Goal: Information Seeking & Learning: Learn about a topic

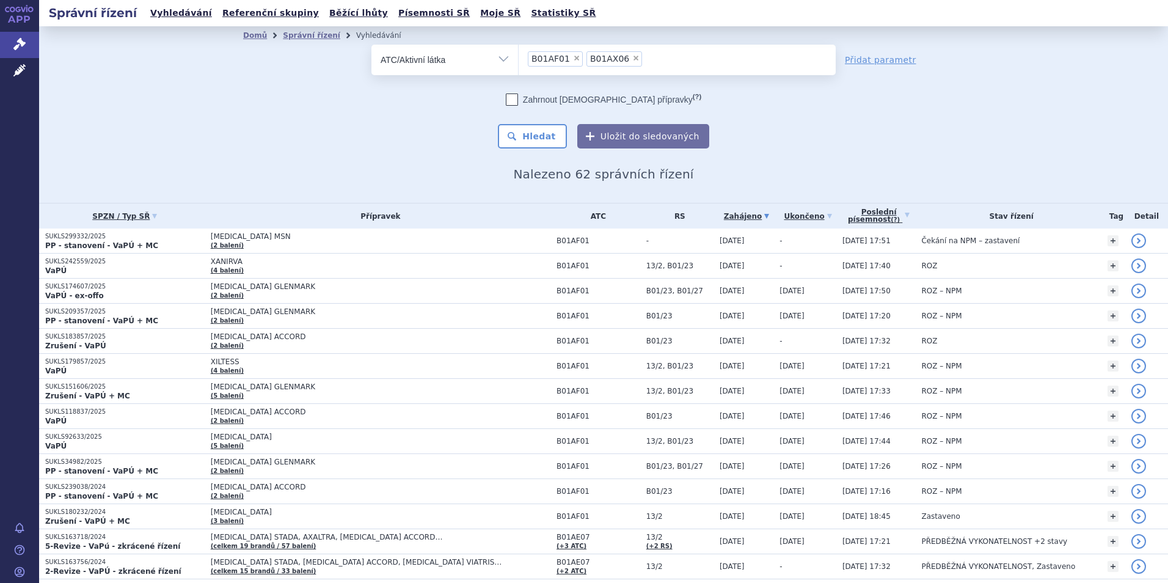
click at [632, 57] on span "×" at bounding box center [635, 57] width 7 height 7
click at [519, 57] on select "B01AF01 B01AX06" at bounding box center [518, 59] width 1 height 31
click at [573, 59] on span "×" at bounding box center [576, 57] width 7 height 7
click at [519, 59] on select "B01AF01" at bounding box center [518, 59] width 1 height 31
select select
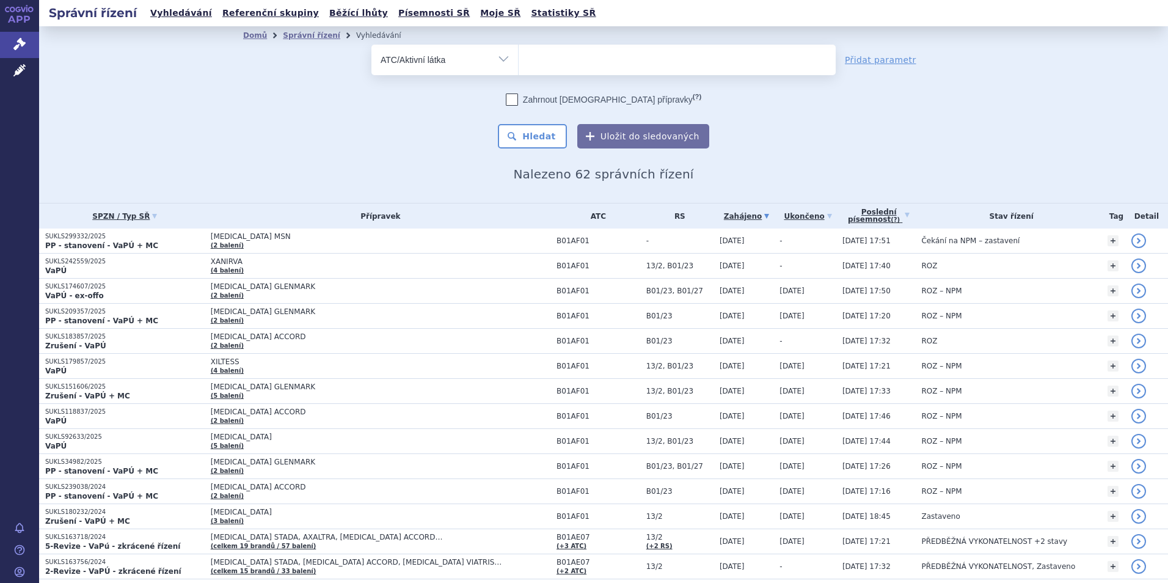
click at [499, 58] on select "Vše Spisová značka Typ SŘ Přípravek/SUKL kód Účastník/Držitel" at bounding box center [444, 58] width 147 height 27
select select "filter-all"
click at [371, 45] on select "Vše Spisová značka Typ SŘ Přípravek/SUKL kód Účastník/Držitel" at bounding box center [444, 58] width 147 height 27
click at [607, 59] on ul at bounding box center [677, 58] width 317 height 26
click at [519, 59] on select at bounding box center [518, 59] width 1 height 31
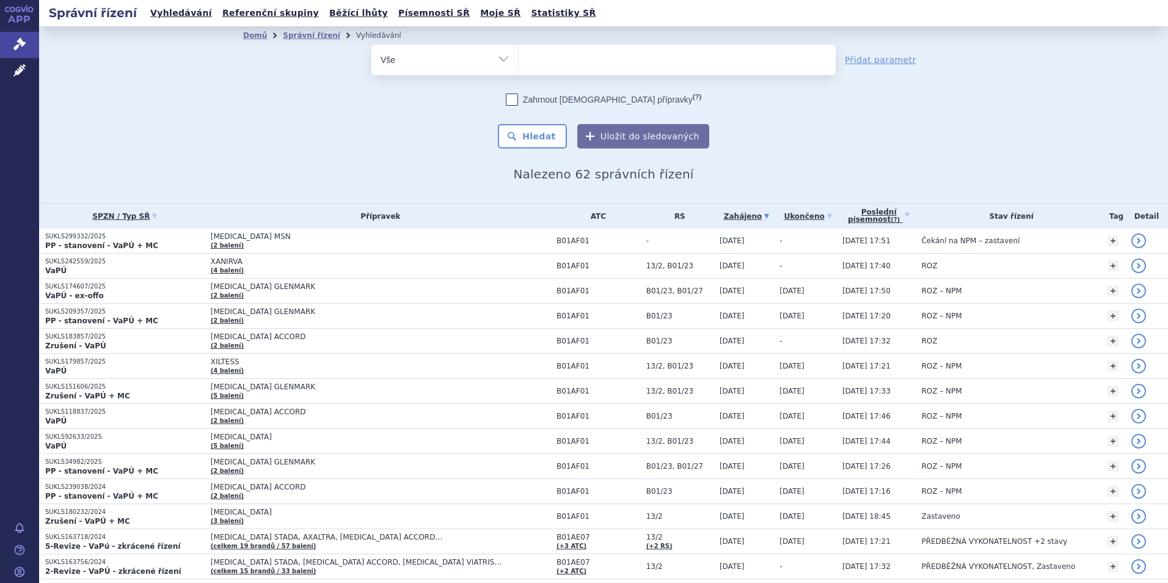
paste input "RIVAROXABAN MEDREG"
type input "RIVAROXABAN MEDREG"
select select "RIVAROXABAN MEDREG"
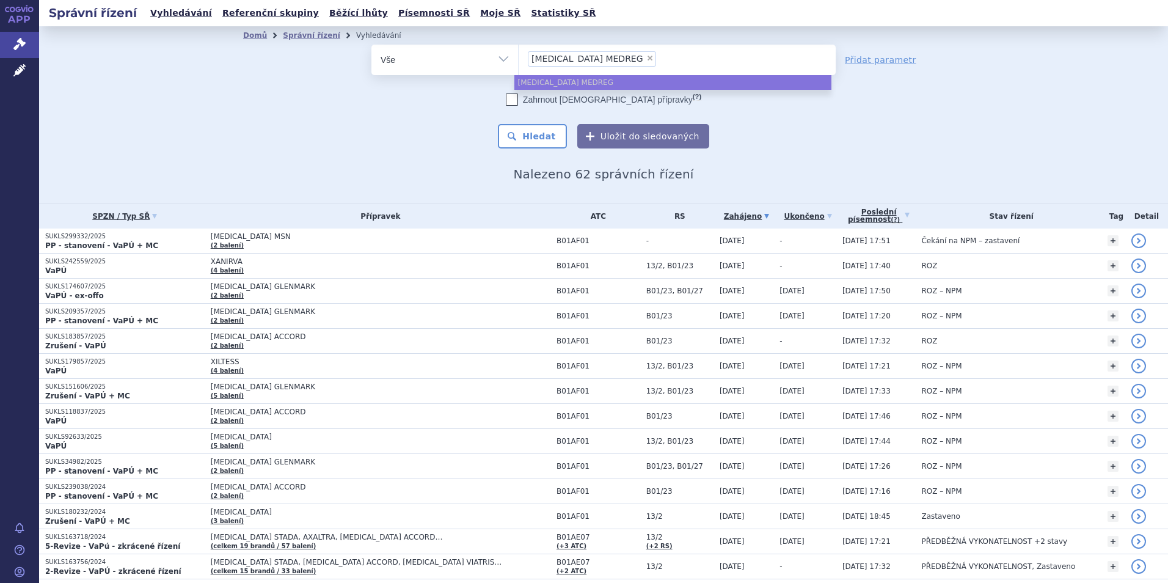
click at [608, 79] on ul "RIVAROXABAN MEDREG" at bounding box center [672, 82] width 317 height 15
click at [533, 133] on button "Hledat" at bounding box center [532, 136] width 69 height 24
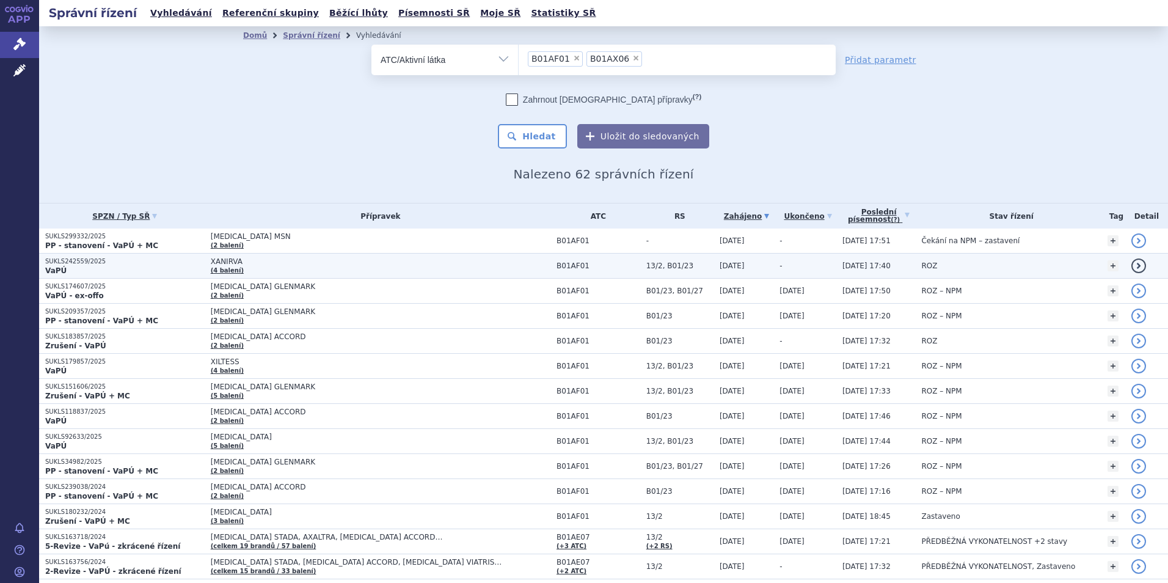
click at [75, 259] on p "SUKLS242559/2025" at bounding box center [124, 261] width 159 height 9
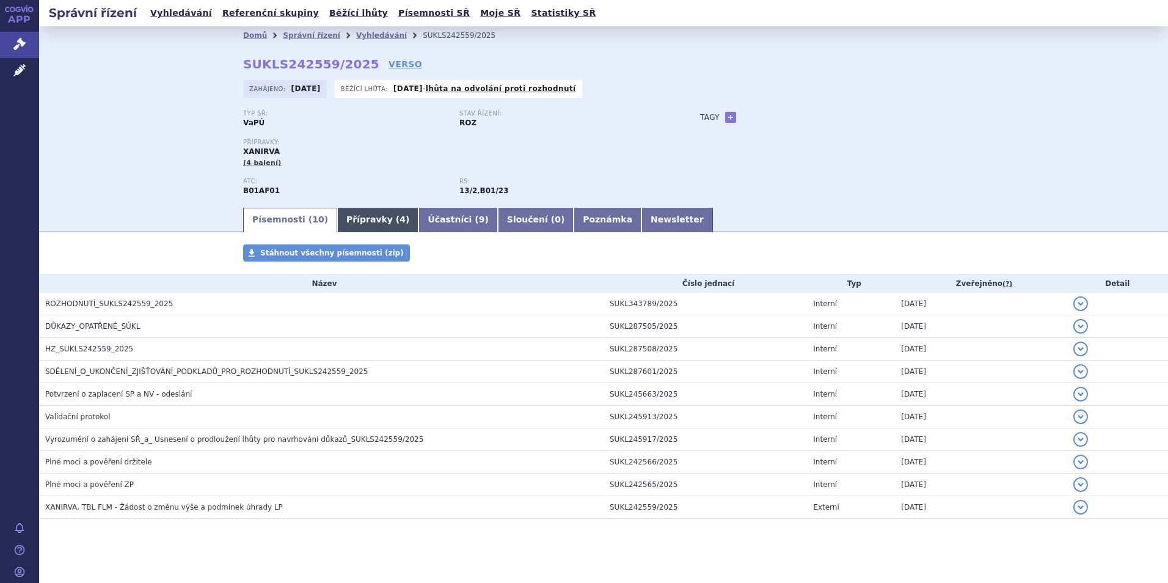
click at [356, 217] on link "Přípravky ( 4 )" at bounding box center [377, 220] width 81 height 24
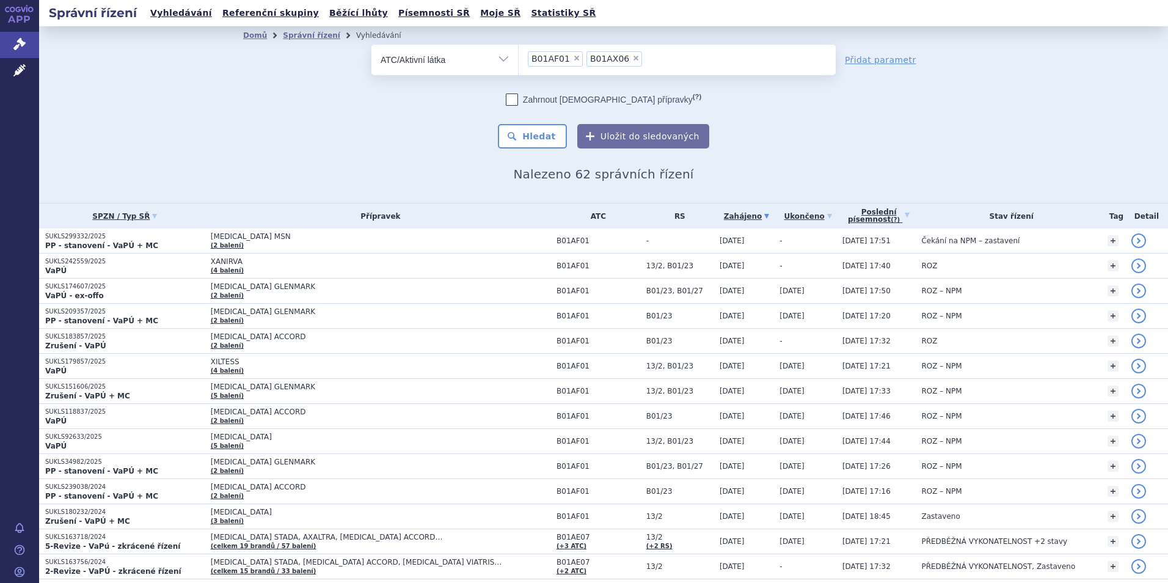
click at [632, 59] on span "×" at bounding box center [635, 57] width 7 height 7
click at [519, 59] on select "B01AF01 B01AX06" at bounding box center [518, 59] width 1 height 31
click at [573, 59] on span "×" at bounding box center [576, 57] width 7 height 7
click at [519, 59] on select "B01AF01" at bounding box center [518, 59] width 1 height 31
select select
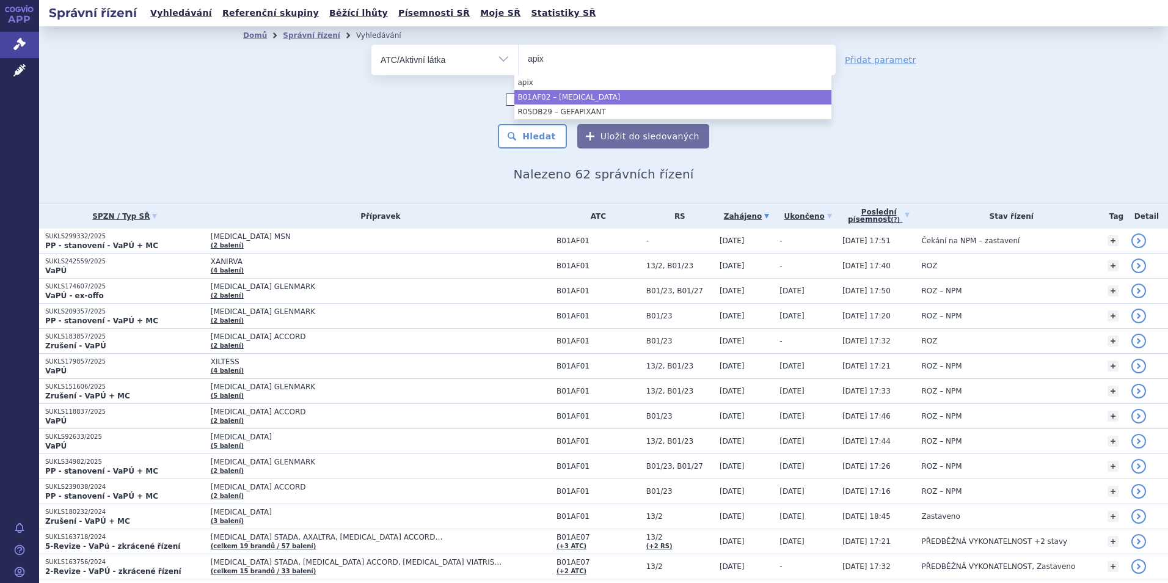
type input "apix"
select select "B01AF02"
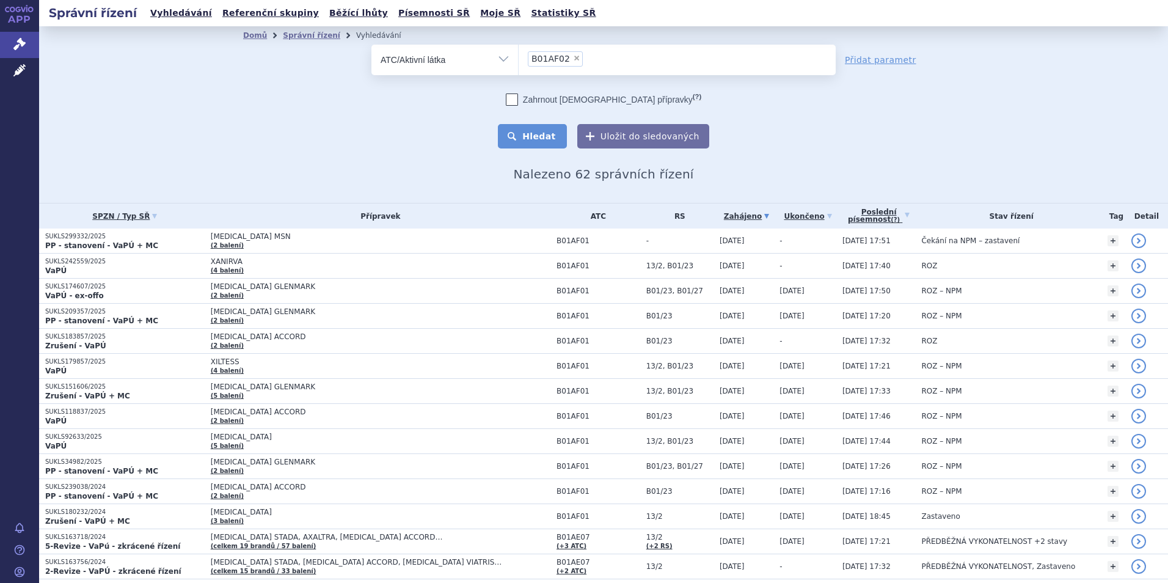
click at [539, 137] on button "Hledat" at bounding box center [532, 136] width 69 height 24
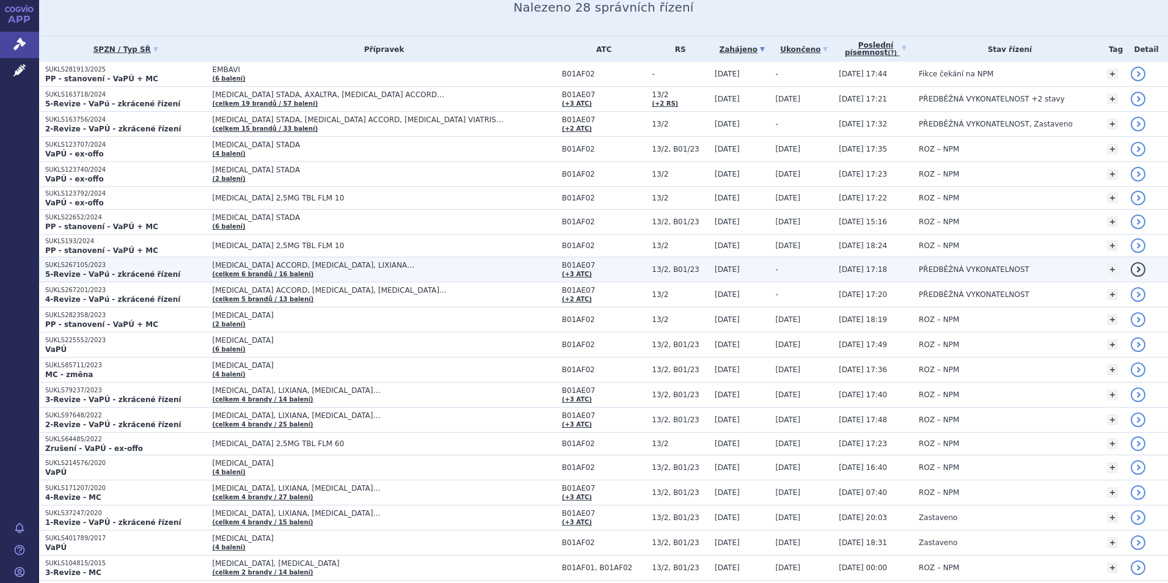
scroll to position [137, 0]
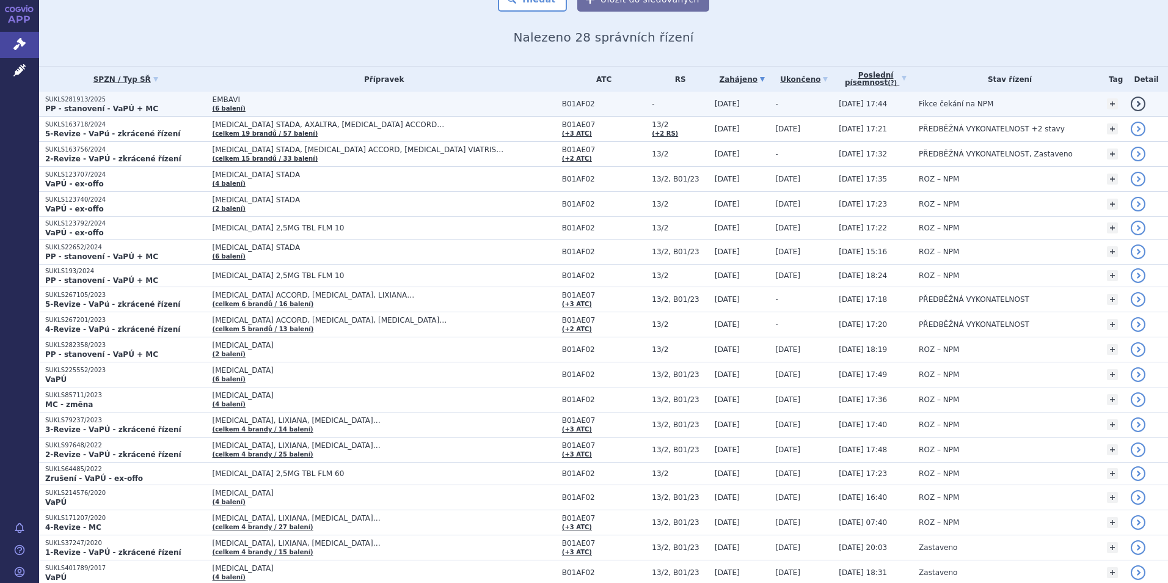
click at [213, 99] on span "EMBAVI" at bounding box center [365, 99] width 305 height 9
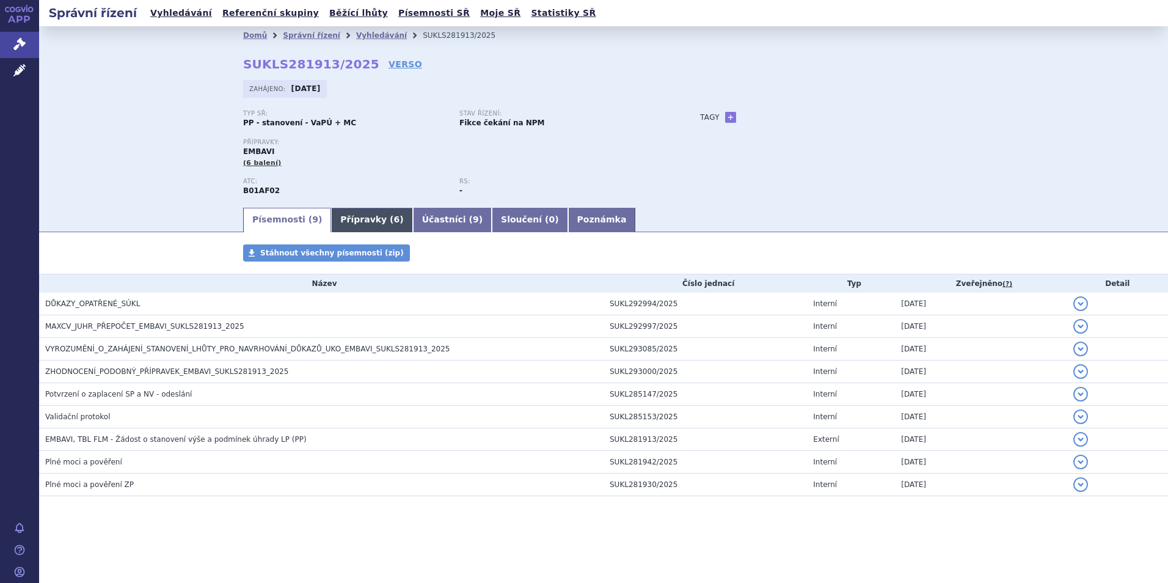
click at [344, 220] on link "Přípravky ( 6 )" at bounding box center [371, 220] width 81 height 24
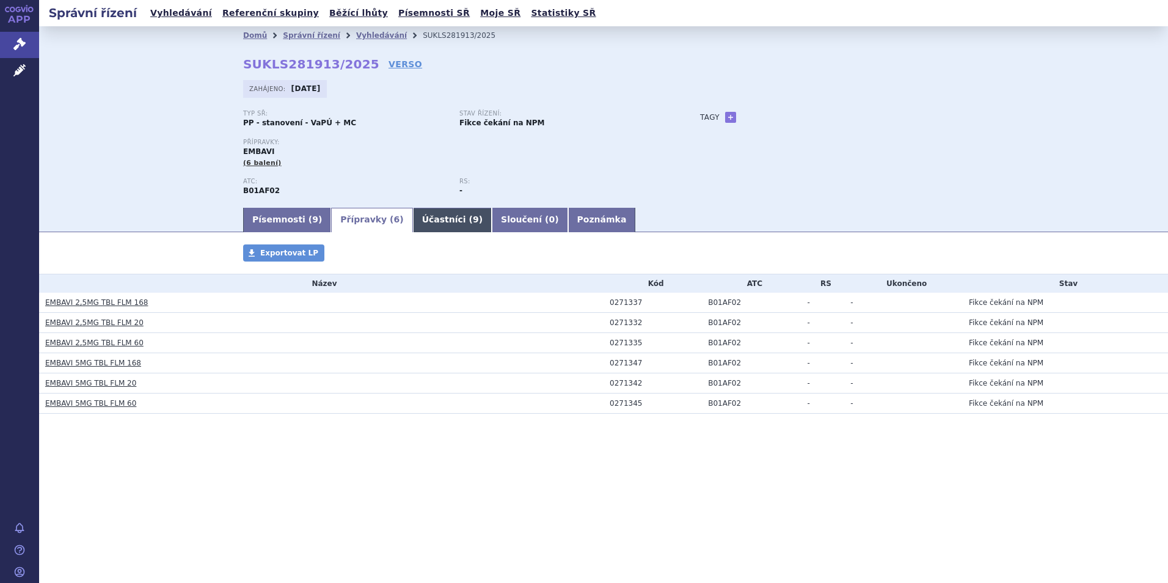
click at [422, 219] on link "Účastníci ( 9 )" at bounding box center [452, 220] width 79 height 24
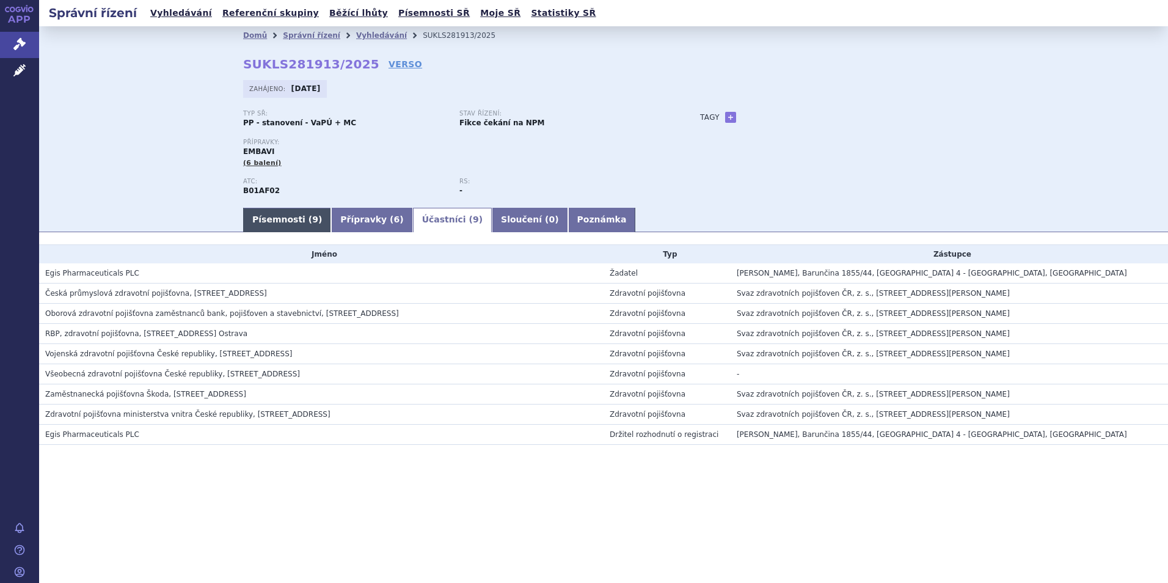
click at [268, 220] on link "Písemnosti ( 9 )" at bounding box center [287, 220] width 88 height 24
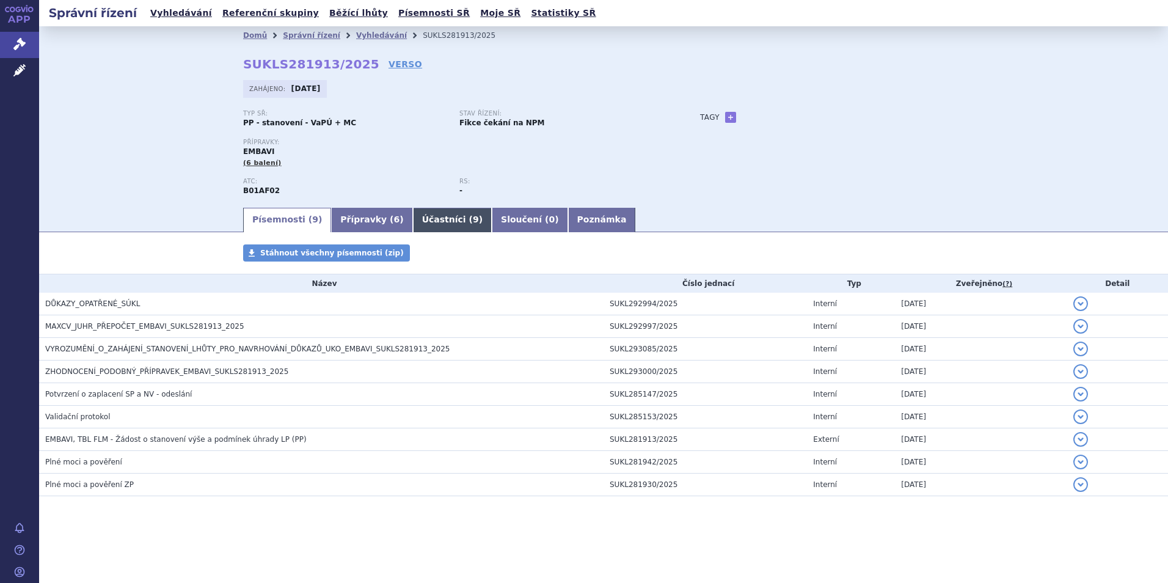
click at [431, 219] on link "Účastníci ( 9 )" at bounding box center [452, 220] width 79 height 24
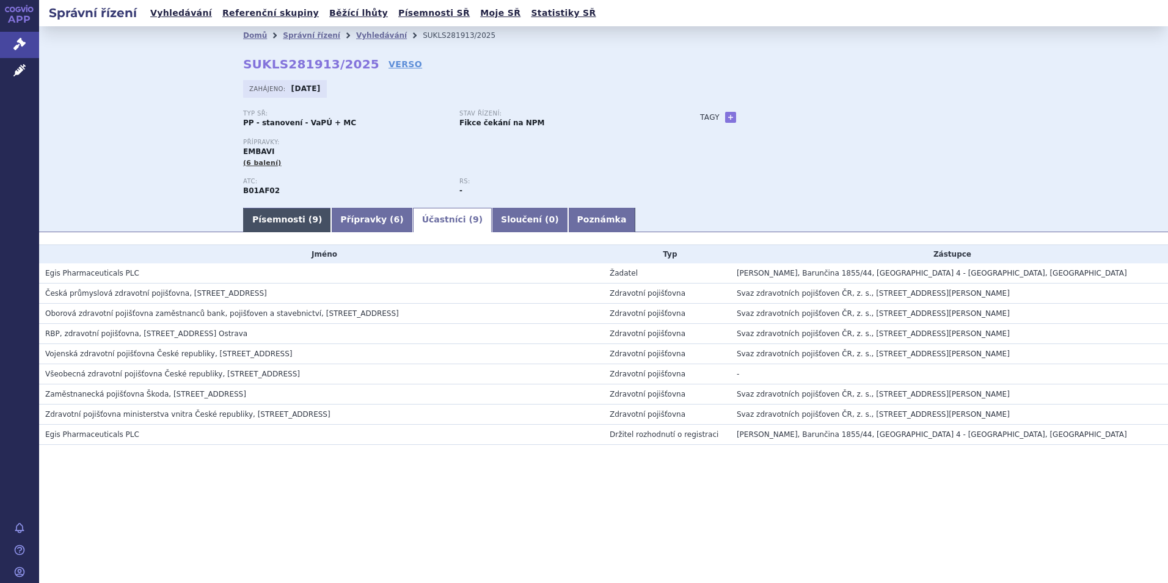
click at [293, 221] on link "Písemnosti ( 9 )" at bounding box center [287, 220] width 88 height 24
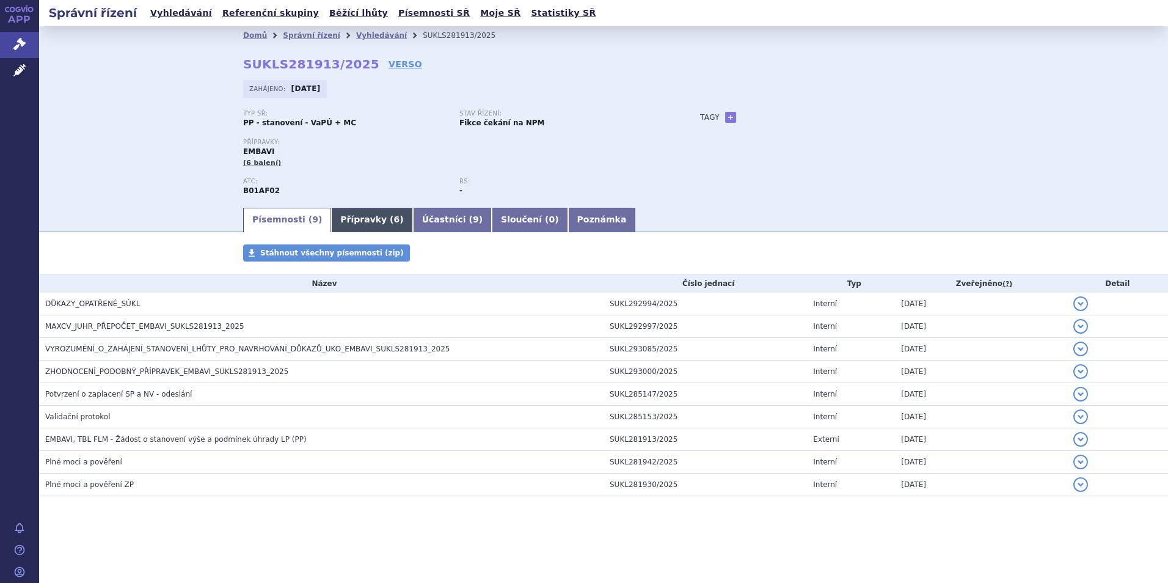
click at [349, 219] on link "Přípravky ( 6 )" at bounding box center [371, 220] width 81 height 24
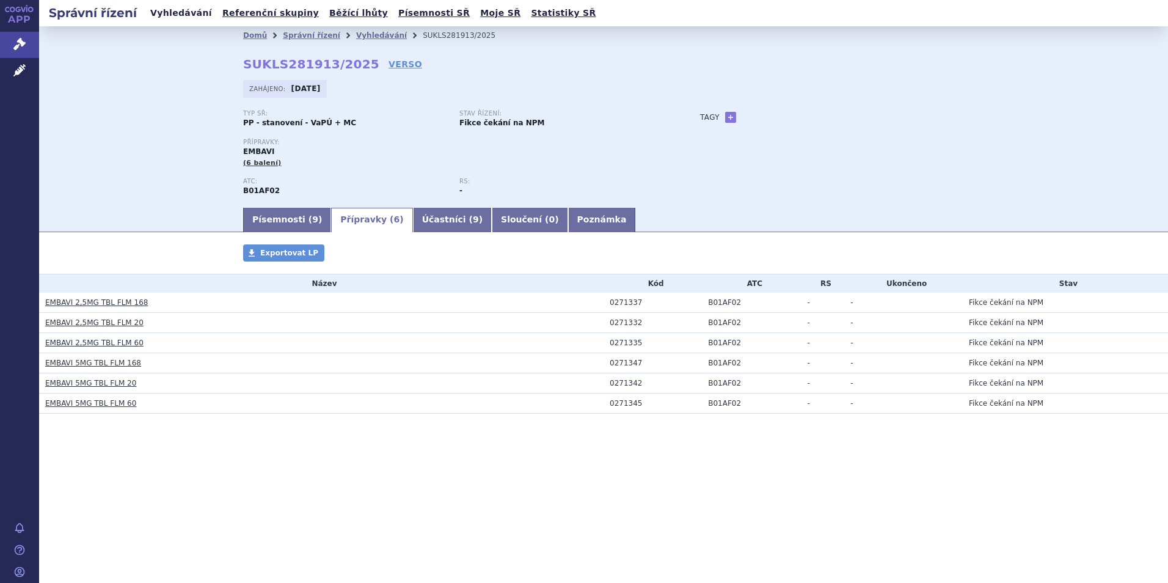
click at [172, 14] on link "Vyhledávání" at bounding box center [181, 13] width 69 height 16
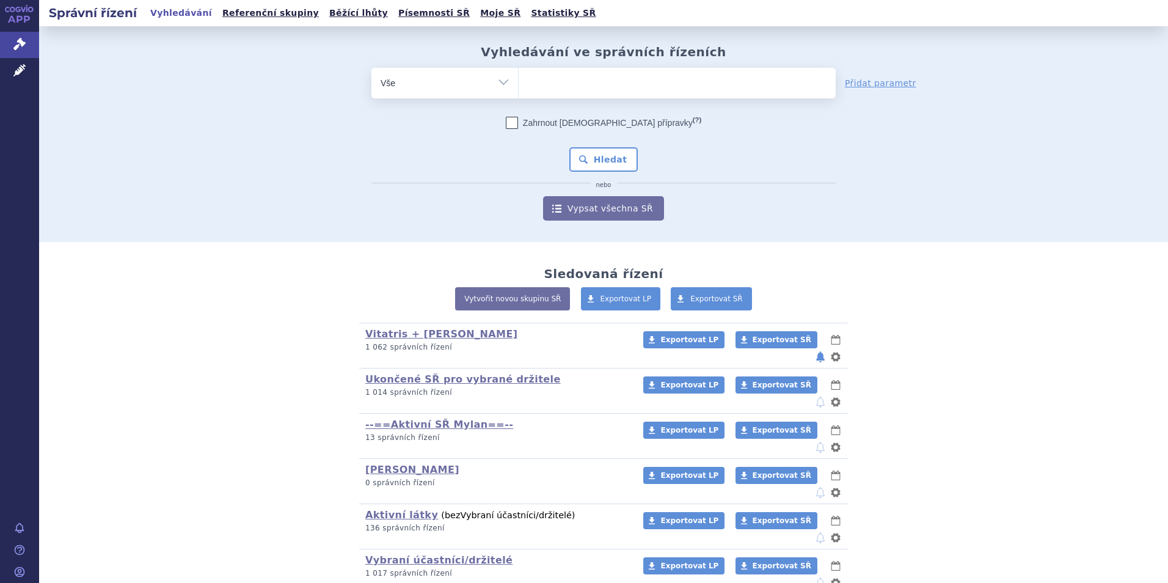
click at [574, 90] on ul at bounding box center [677, 81] width 317 height 26
click at [519, 90] on select at bounding box center [518, 82] width 1 height 31
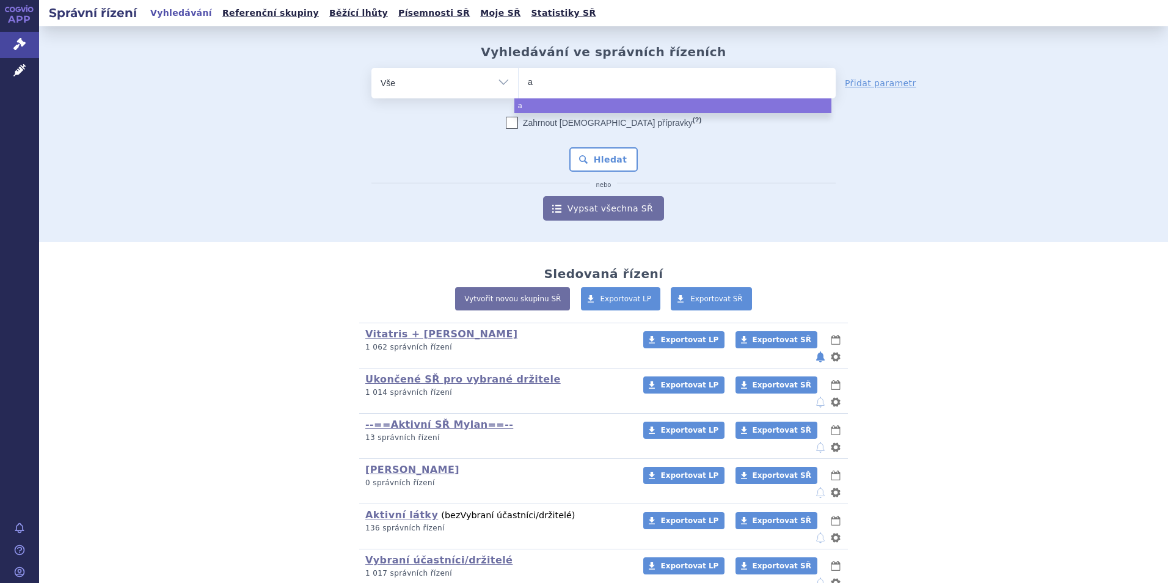
type input "ap"
type input "api"
type input "apix"
type input "apixa"
type input "apixab"
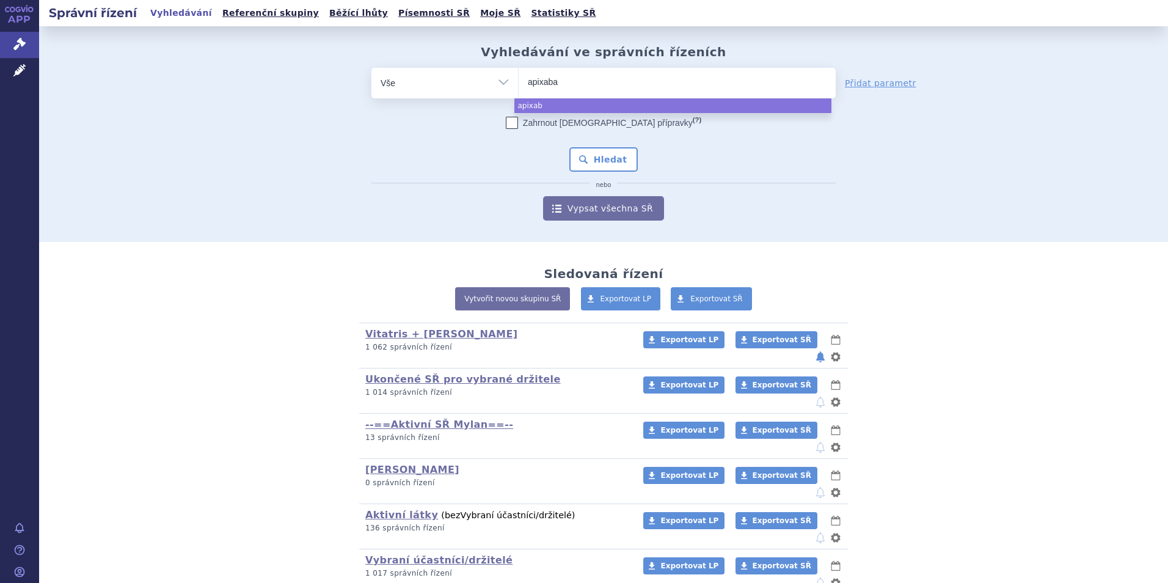
type input "apixaban"
drag, startPoint x: 575, startPoint y: 105, endPoint x: 574, endPoint y: 125, distance: 19.6
select select "apixaban"
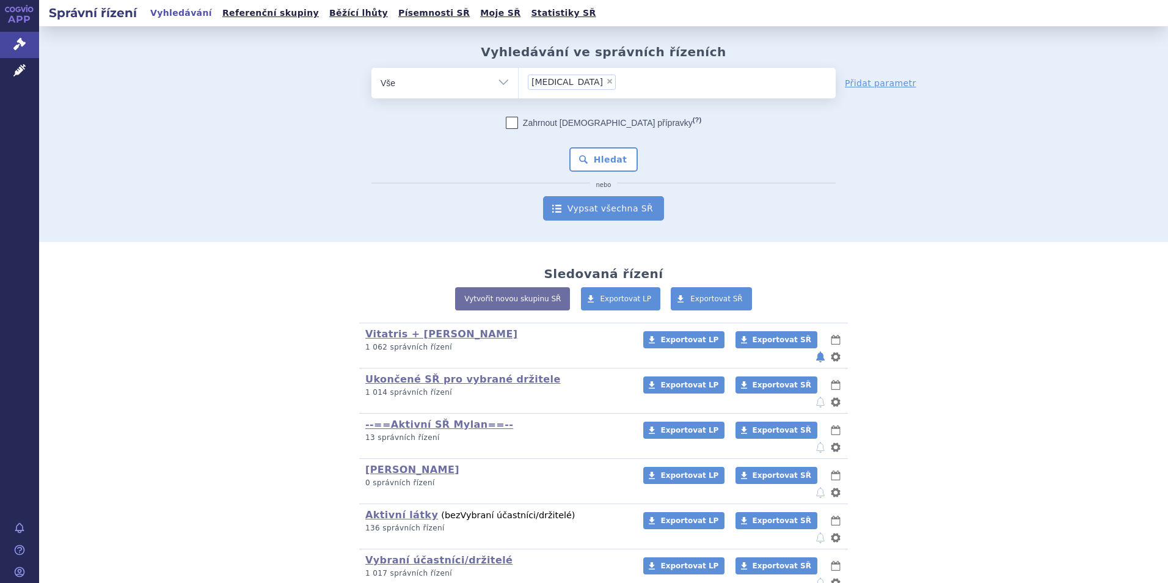
click at [596, 200] on link "Vypsat všechna SŘ" at bounding box center [603, 208] width 121 height 24
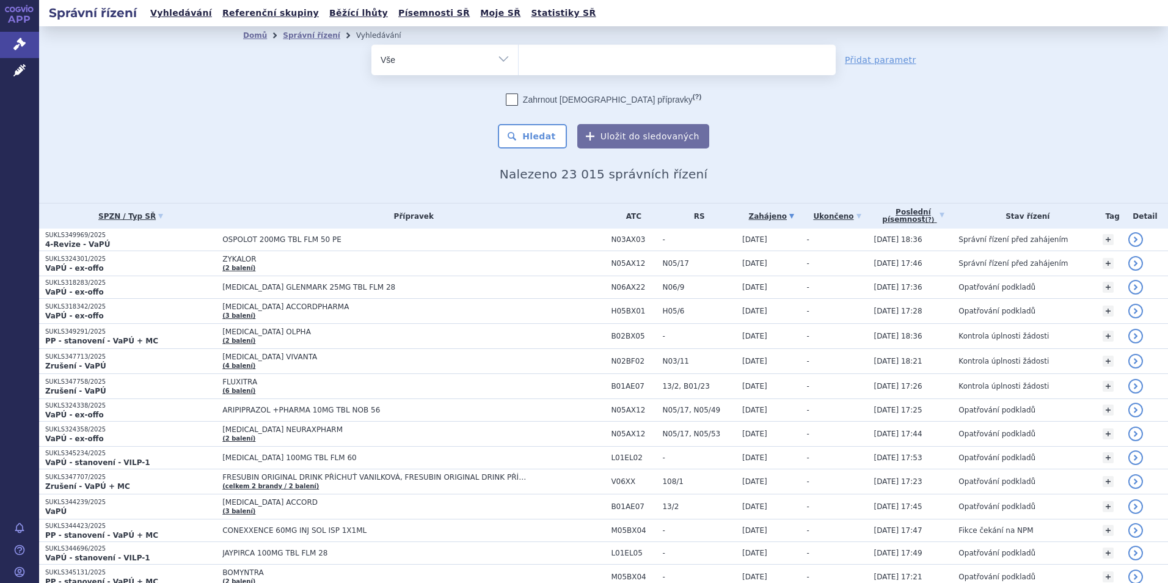
click at [503, 62] on select "Vše Spisová značka Typ SŘ Přípravek/SUKL kód Účastník/Držitel" at bounding box center [444, 58] width 147 height 27
select select "filter-atc-group"
click at [371, 45] on select "Vše Spisová značka Typ SŘ Přípravek/SUKL kód Účastník/Držitel" at bounding box center [444, 58] width 147 height 27
click at [569, 60] on ul at bounding box center [677, 58] width 317 height 26
click at [519, 60] on select at bounding box center [518, 59] width 1 height 31
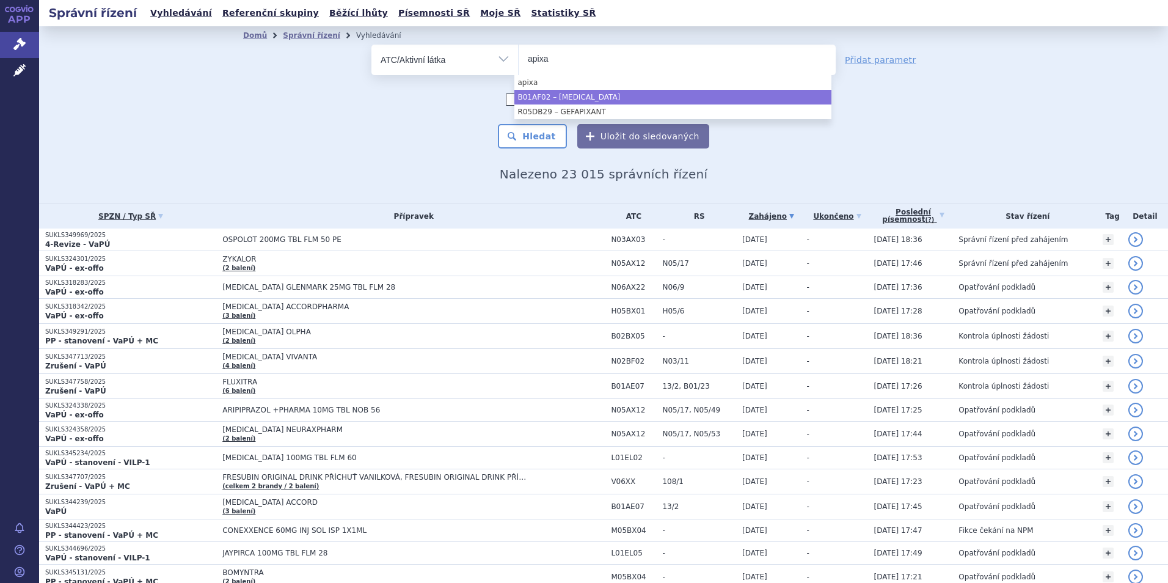
type input "apixa"
select select "B01AF02"
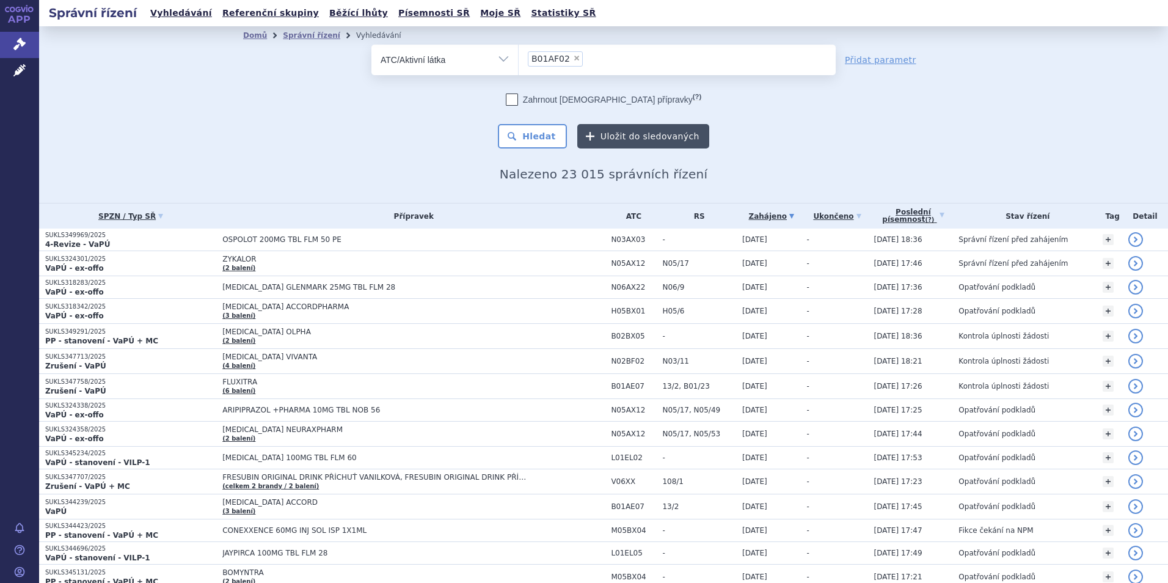
click at [600, 139] on button "Uložit do sledovaných" at bounding box center [643, 136] width 132 height 24
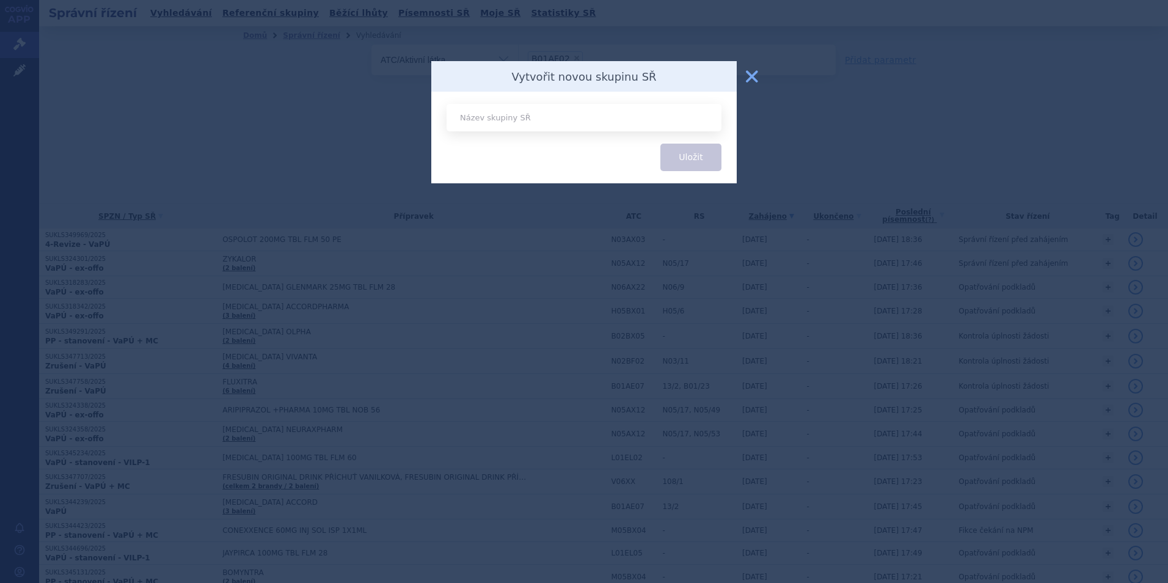
click at [746, 78] on button "zavřít" at bounding box center [752, 76] width 24 height 24
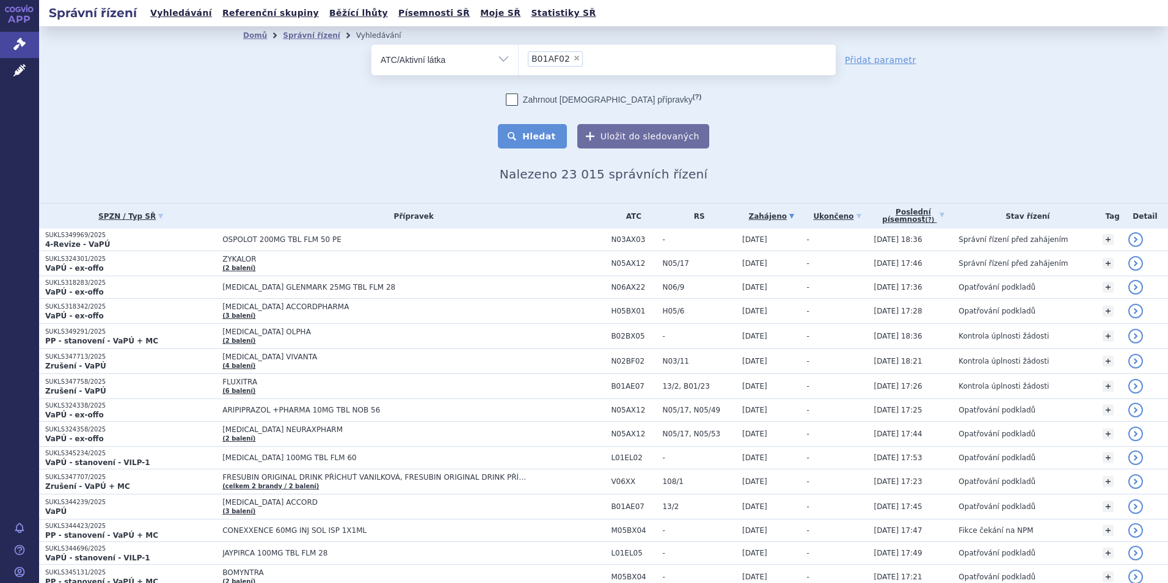
click at [537, 138] on button "Hledat" at bounding box center [532, 136] width 69 height 24
